Goal: Check status: Check status

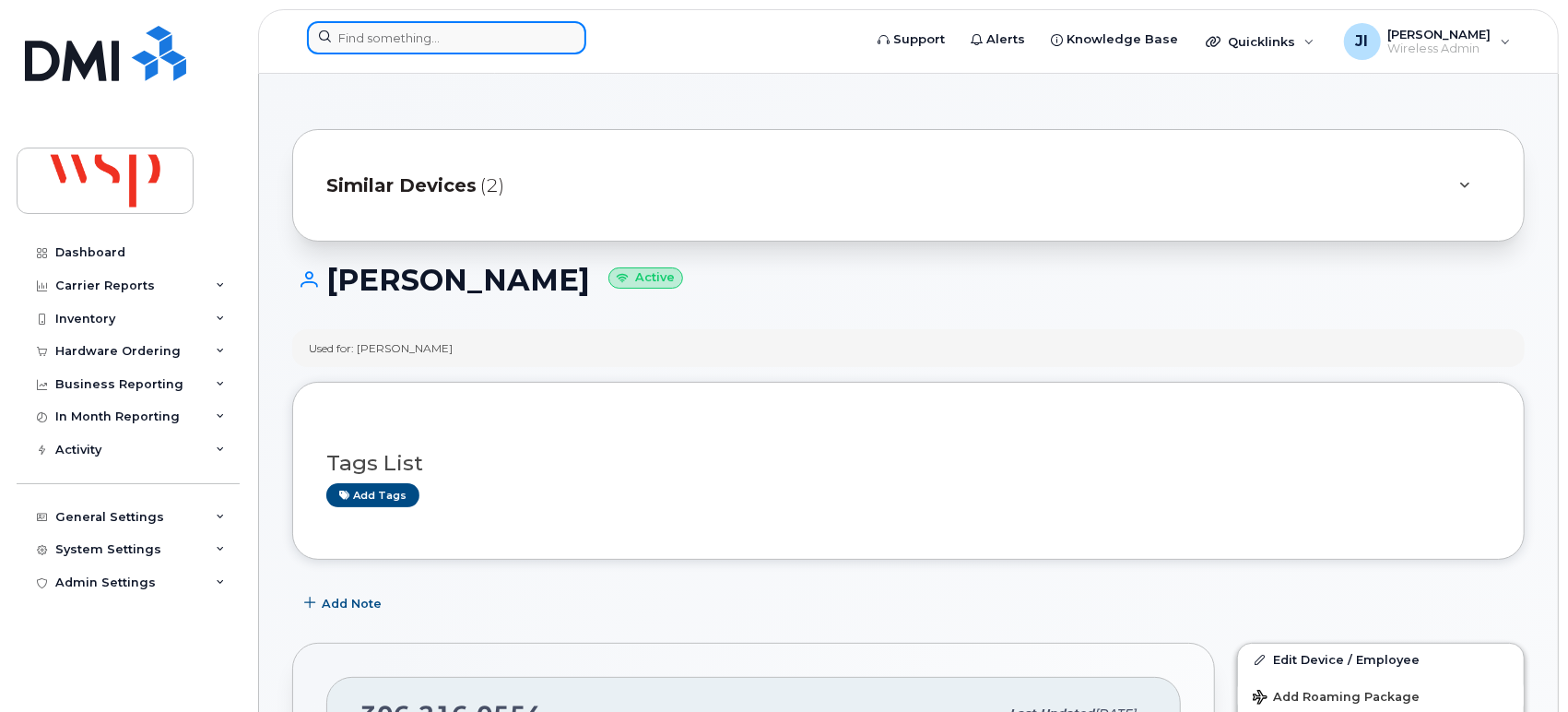
click at [531, 38] on input at bounding box center [447, 37] width 279 height 33
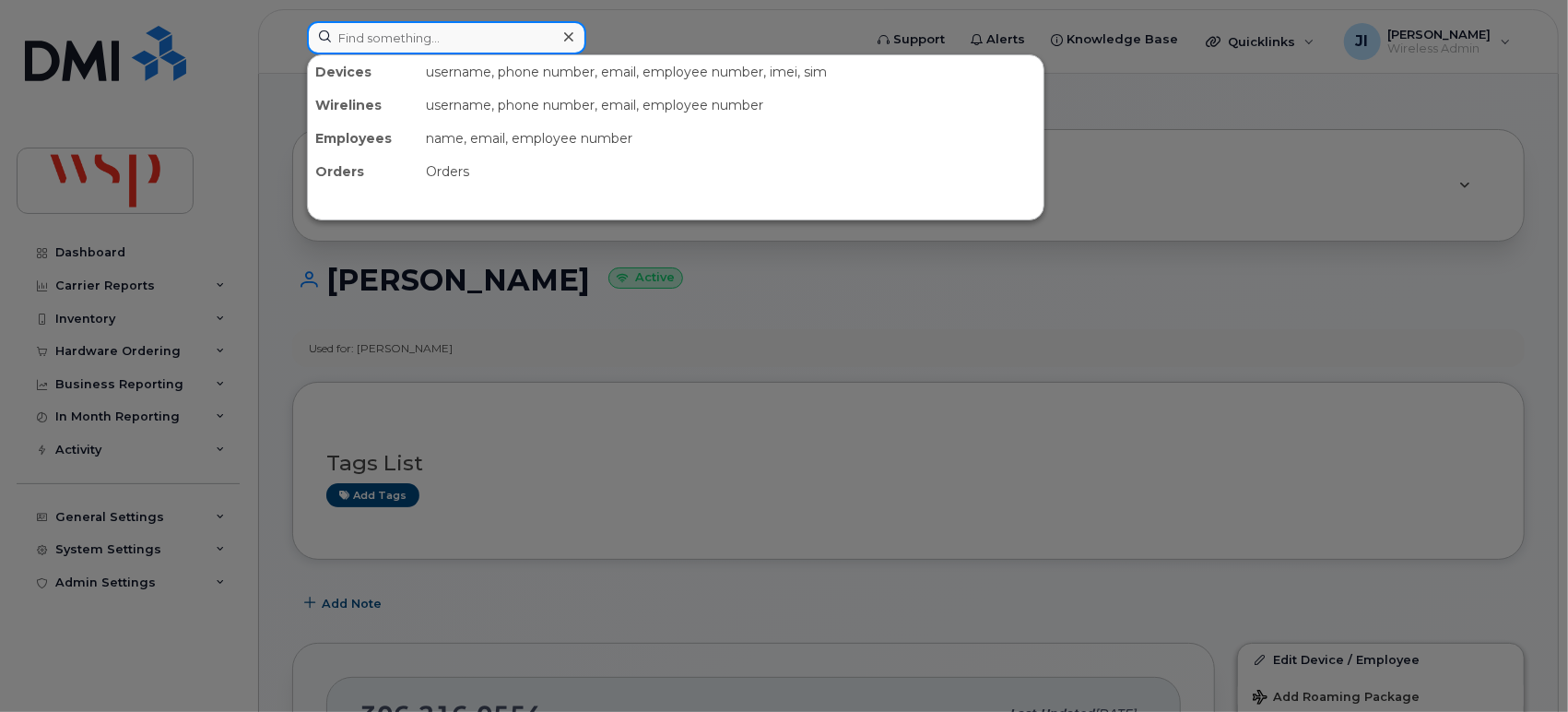
paste input "89302720554084298008"
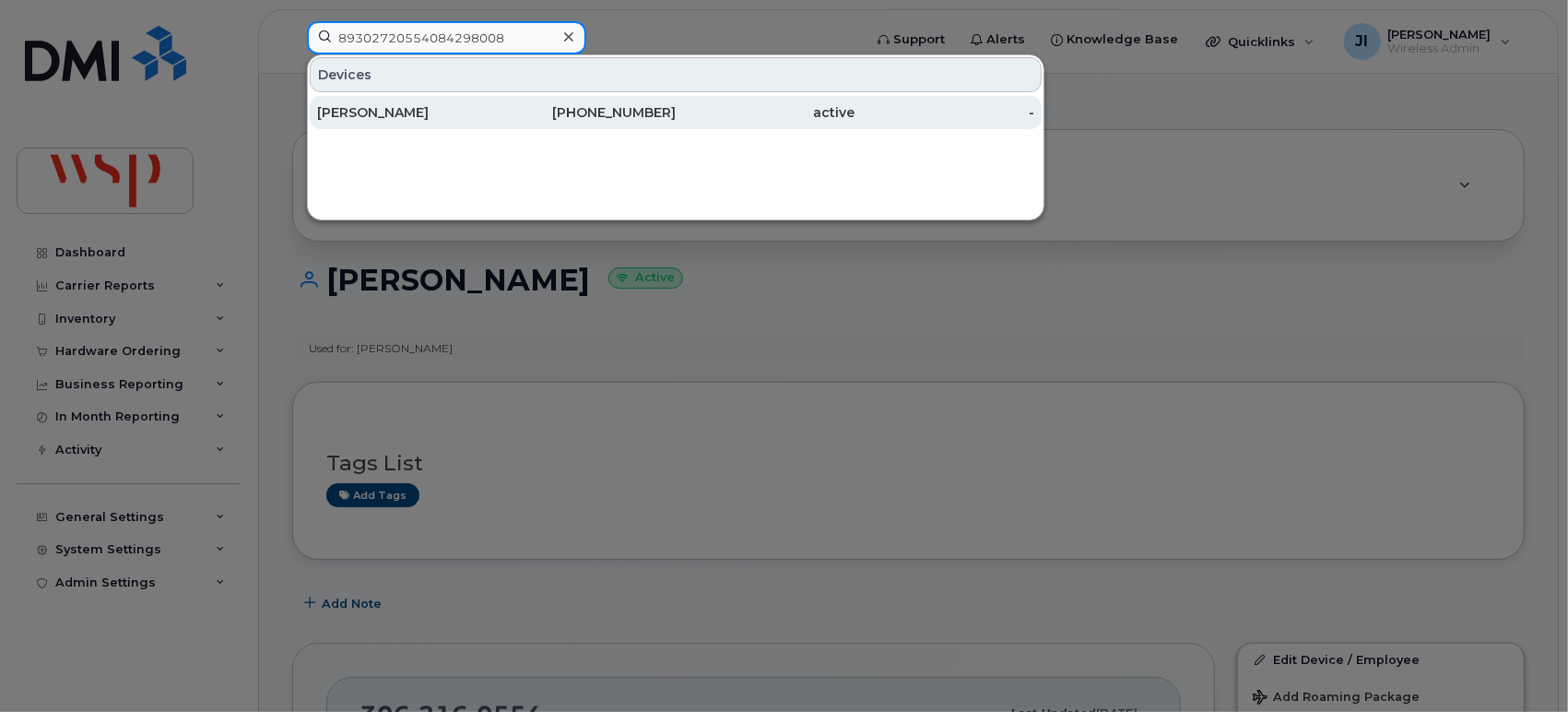
type input "89302720554084298008"
click at [529, 104] on div "[PHONE_NUMBER]" at bounding box center [586, 112] width 180 height 18
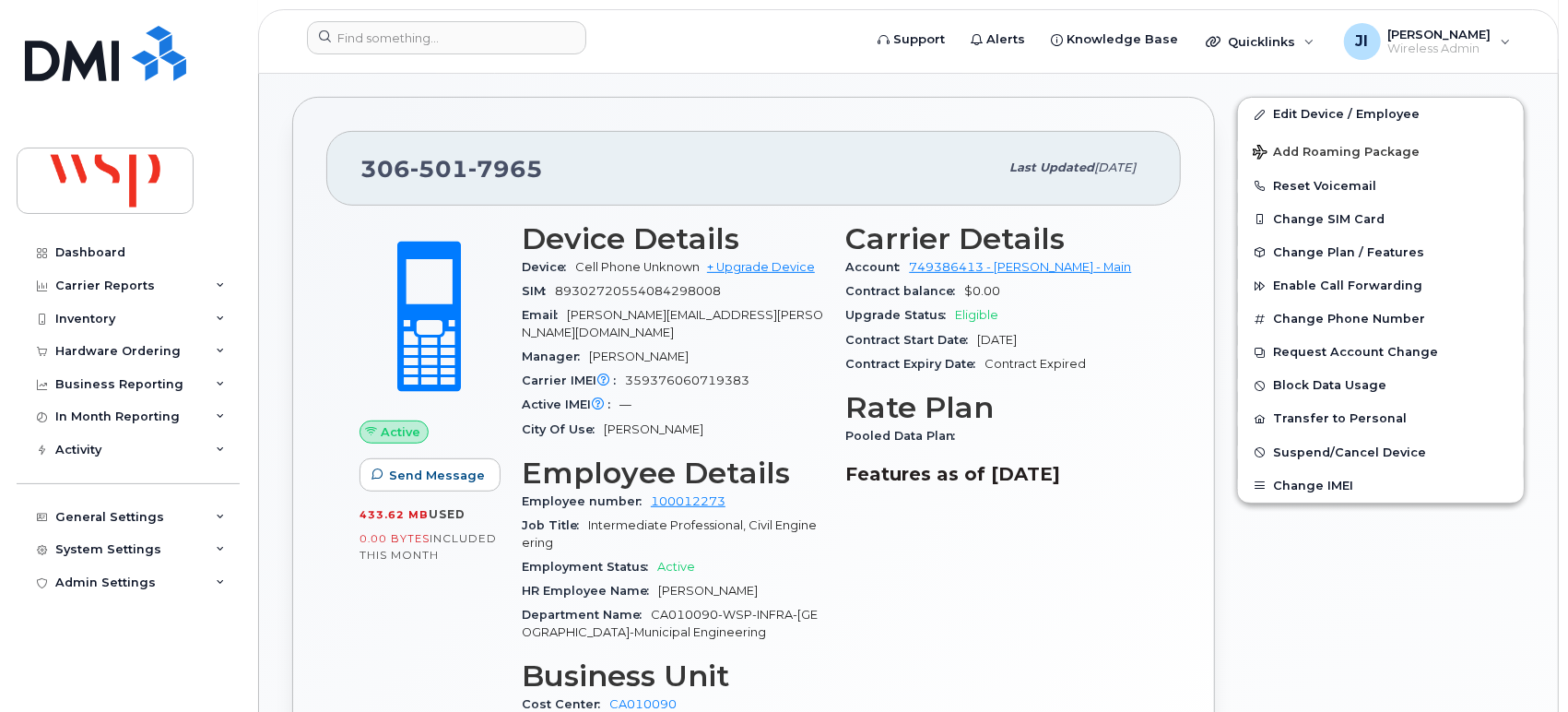
scroll to position [512, 0]
